Goal: Task Accomplishment & Management: Manage account settings

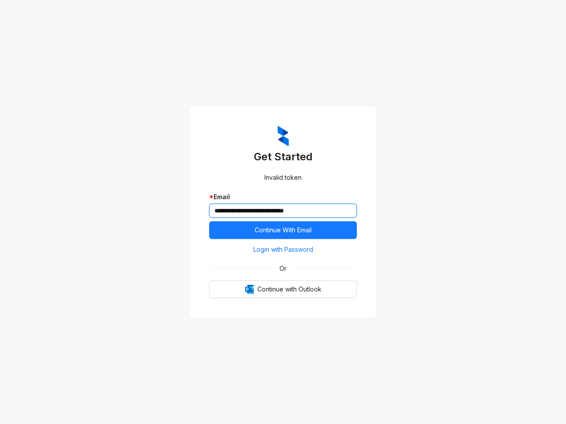
click at [283, 212] on input "**********" at bounding box center [283, 211] width 148 height 14
click at [283, 230] on span "Continue With Email" at bounding box center [283, 230] width 57 height 10
click at [283, 250] on span "Login with Password" at bounding box center [283, 250] width 60 height 10
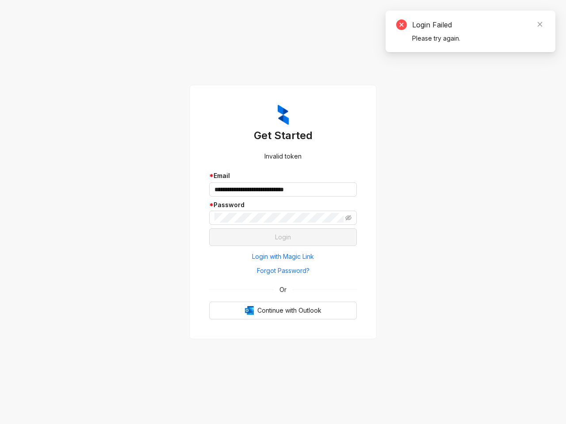
click at [283, 289] on span "Or" at bounding box center [282, 290] width 19 height 10
